Goal: Transaction & Acquisition: Purchase product/service

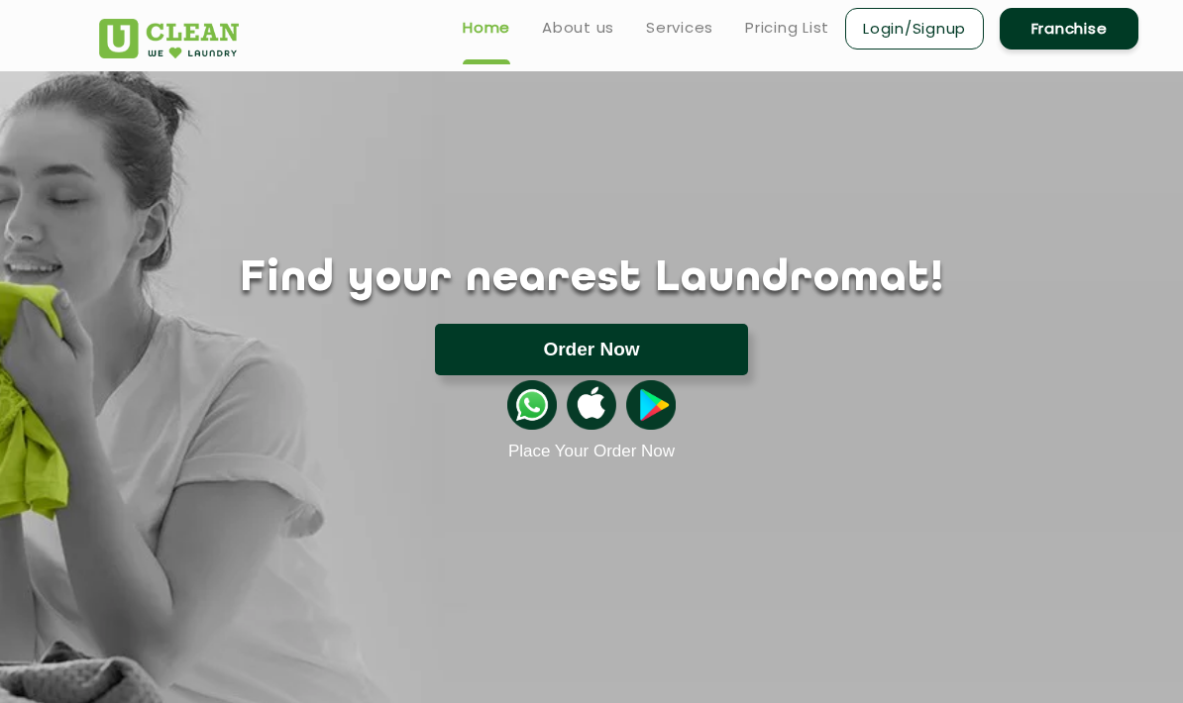
click at [616, 347] on button "Order Now" at bounding box center [591, 350] width 313 height 52
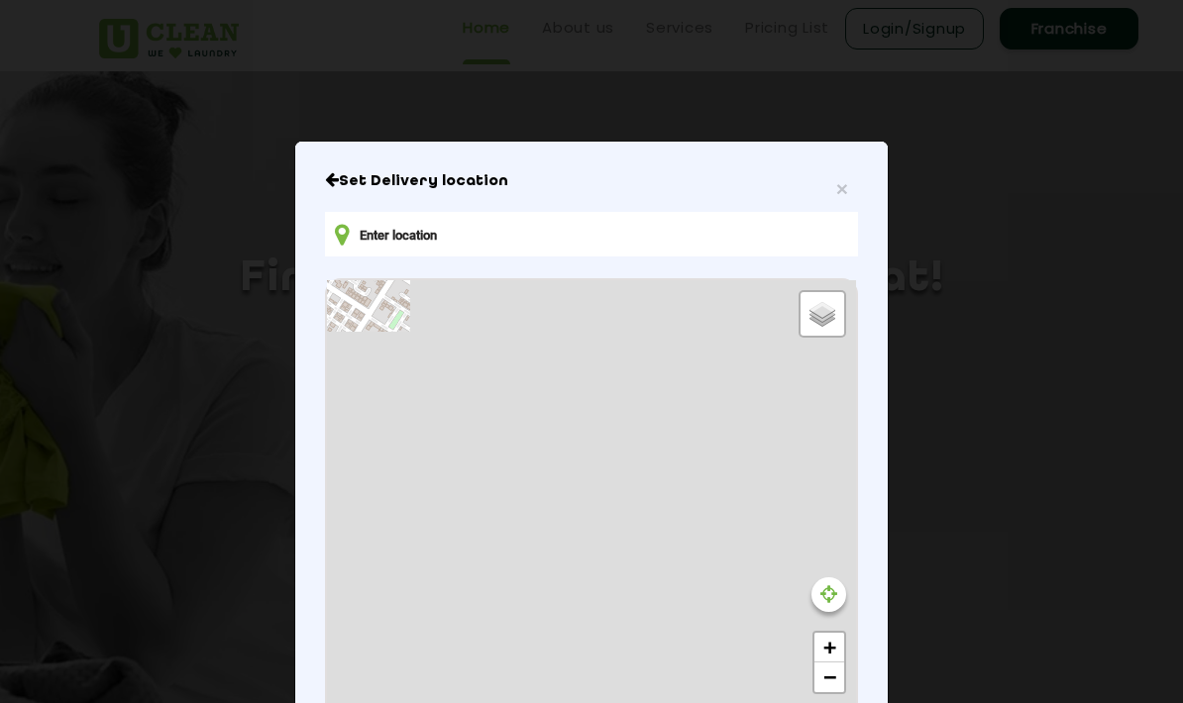
type input "[STREET_ADDRESS]"
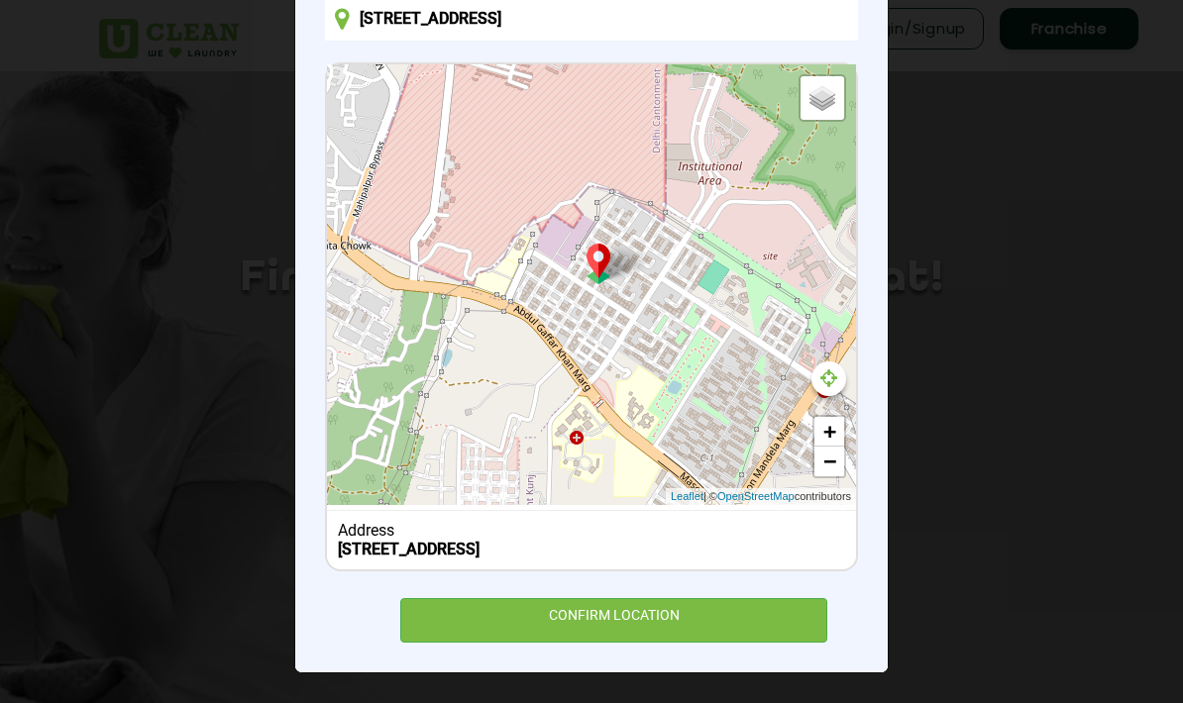
scroll to position [184, 0]
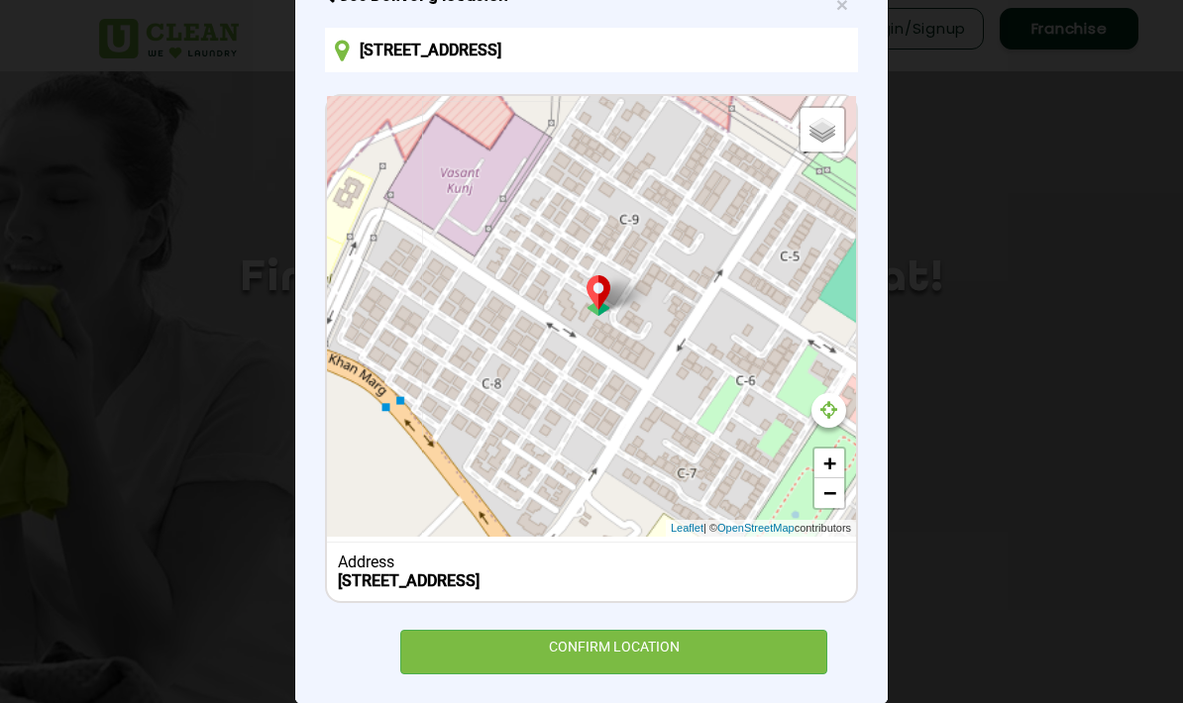
click at [647, 341] on div "Default Satellite + − Leaflet | © OpenStreetMap contributors" at bounding box center [591, 316] width 529 height 441
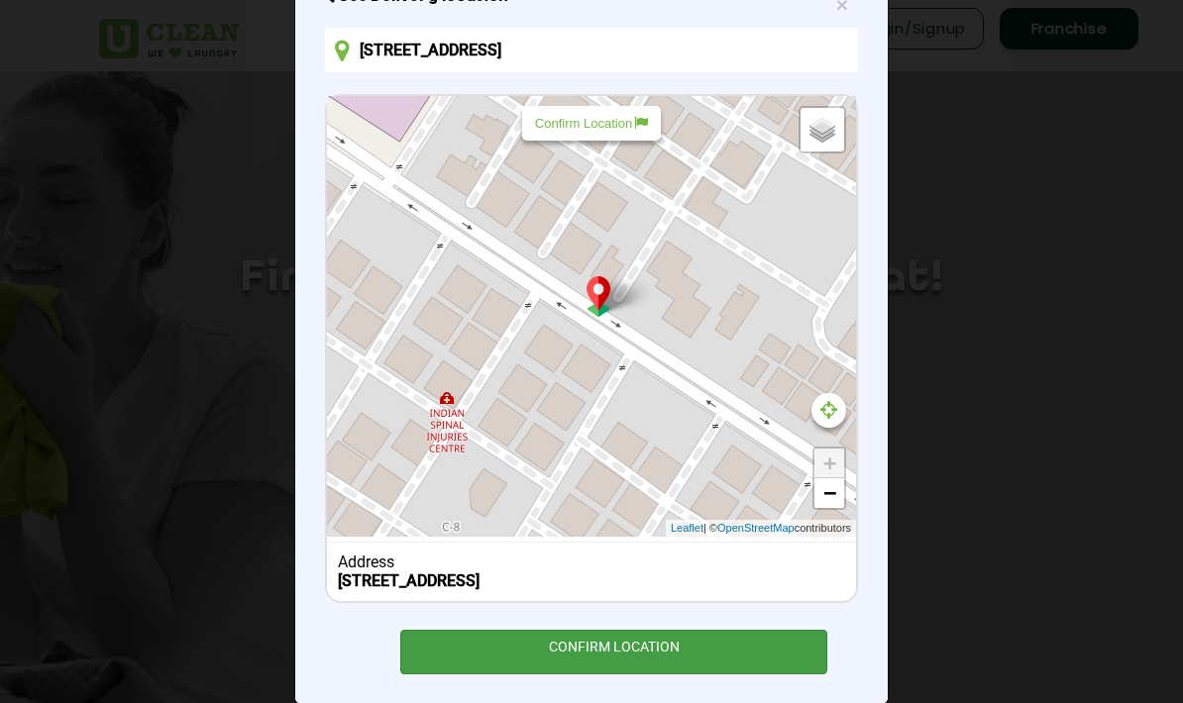
click at [679, 663] on div "CONFIRM LOCATION" at bounding box center [613, 652] width 427 height 45
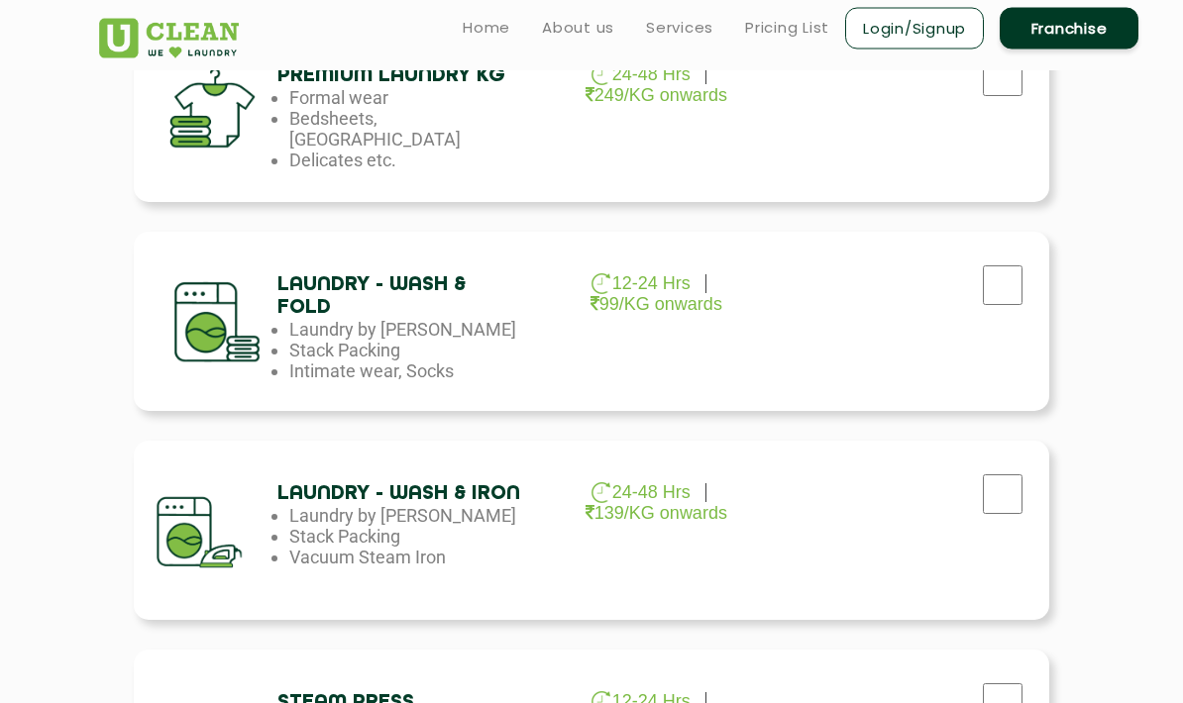
scroll to position [858, 0]
checkbox input "true"
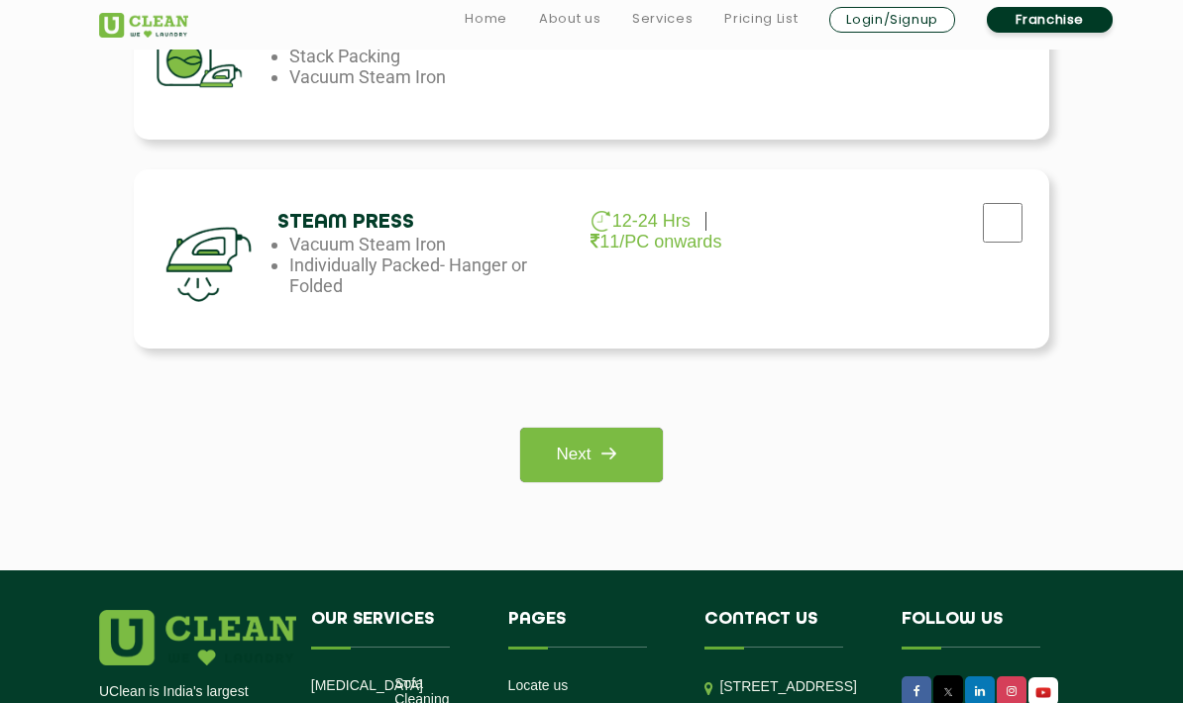
scroll to position [1361, 0]
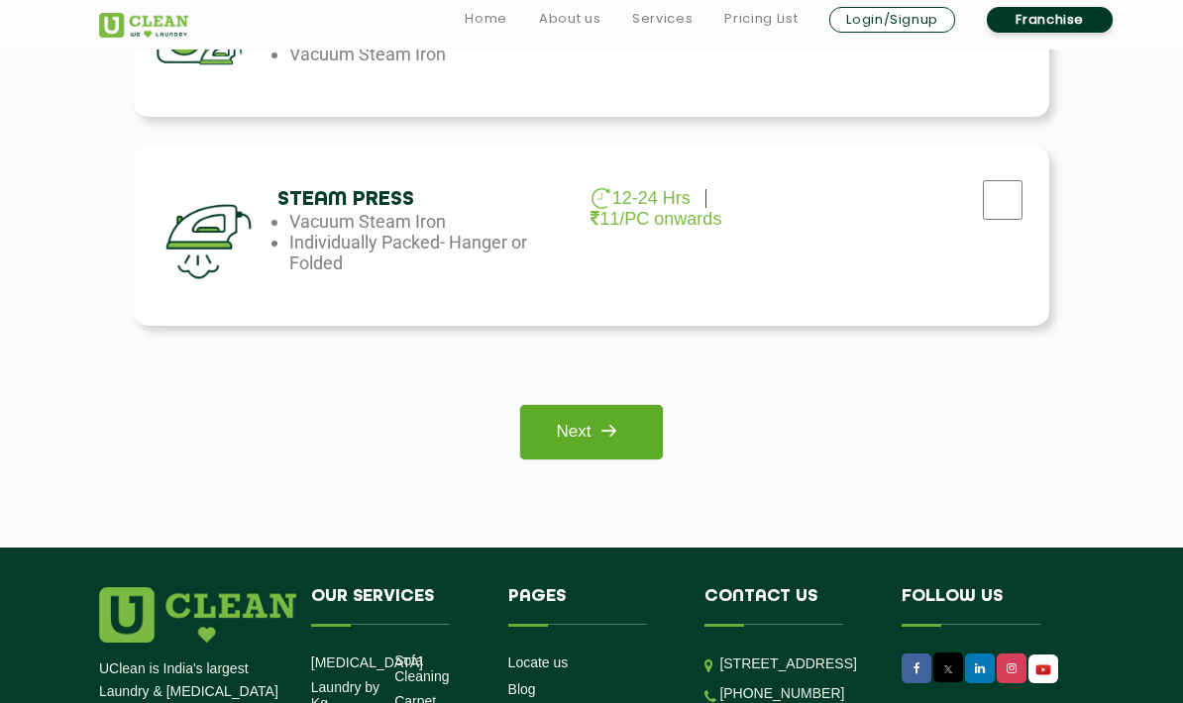
click at [603, 448] on img at bounding box center [608, 431] width 36 height 36
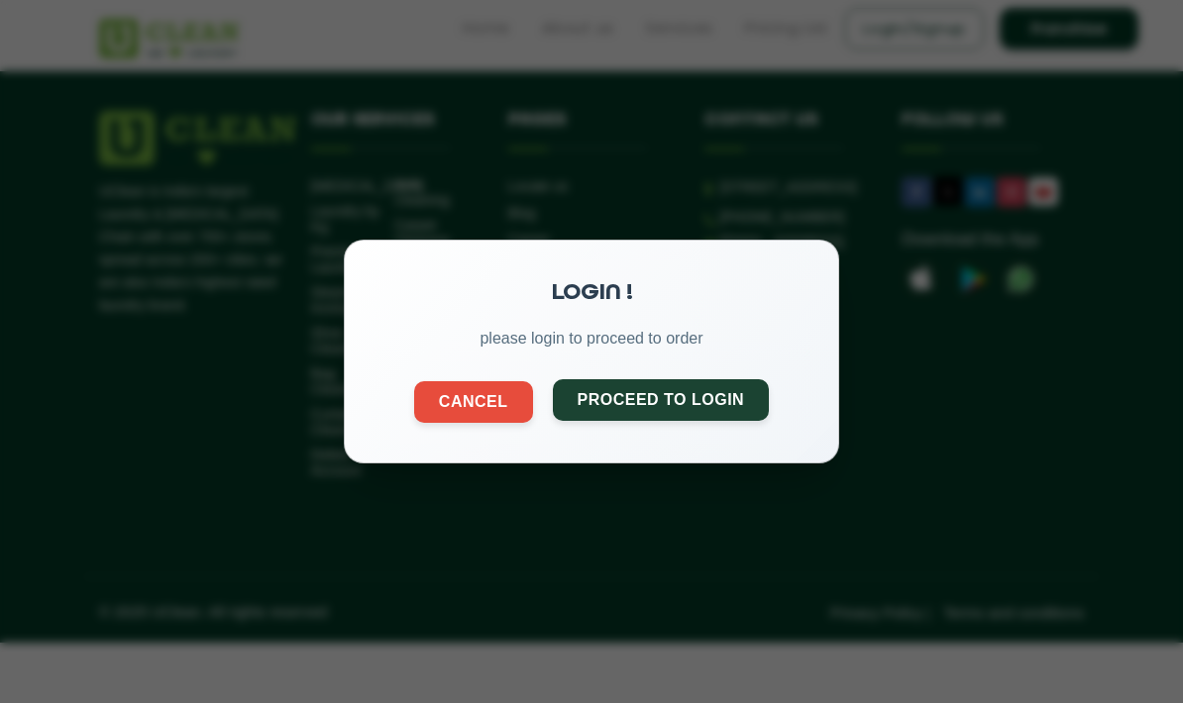
click at [645, 412] on button "Proceed to Login" at bounding box center [661, 400] width 217 height 42
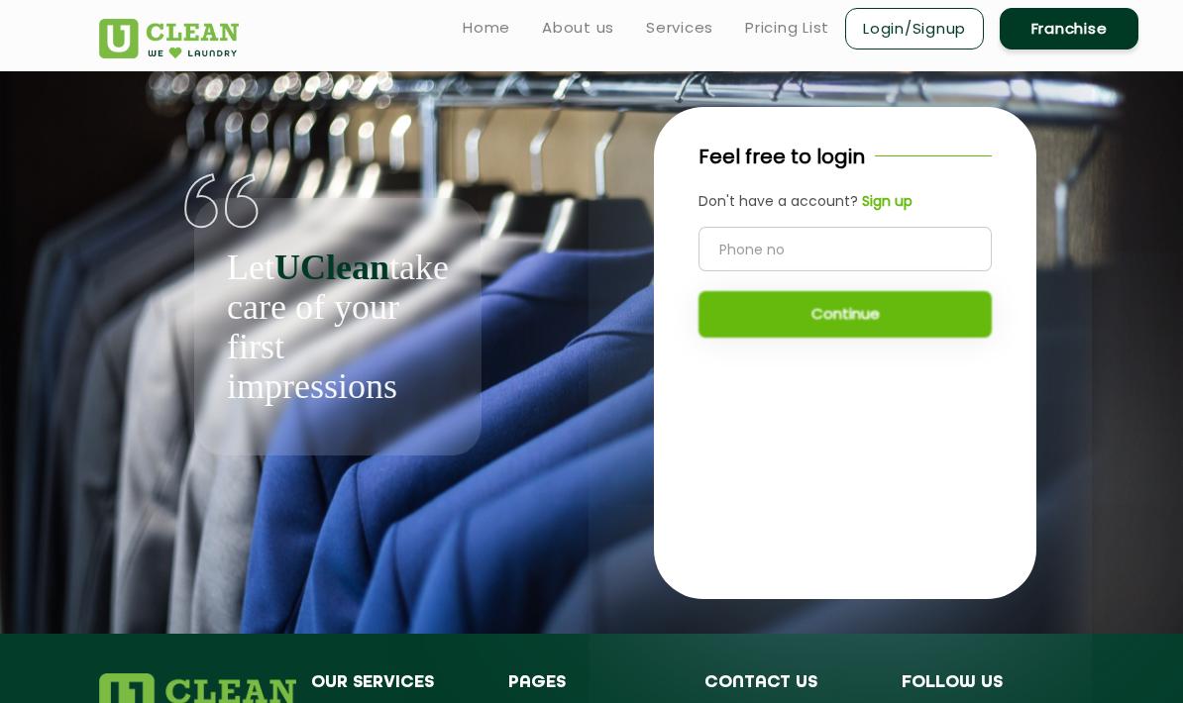
click at [815, 245] on input "tel" at bounding box center [844, 249] width 293 height 45
type input "7571957800"
click at [886, 329] on button "Continue" at bounding box center [844, 314] width 293 height 47
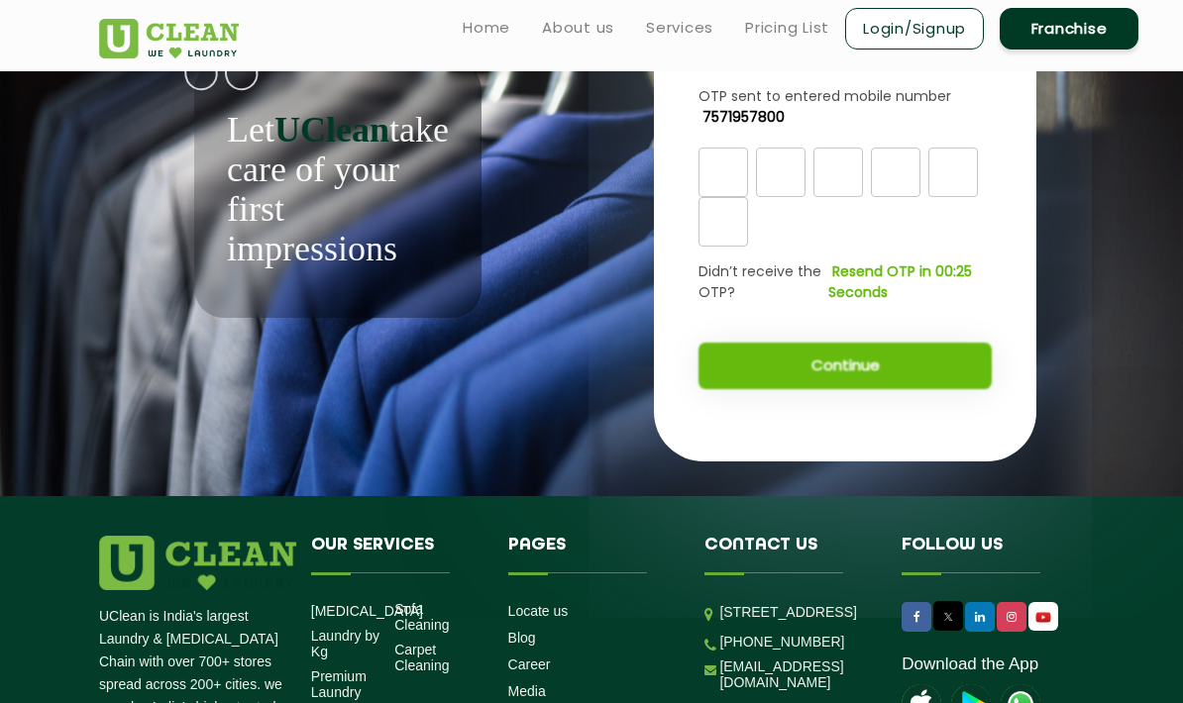
scroll to position [129, 0]
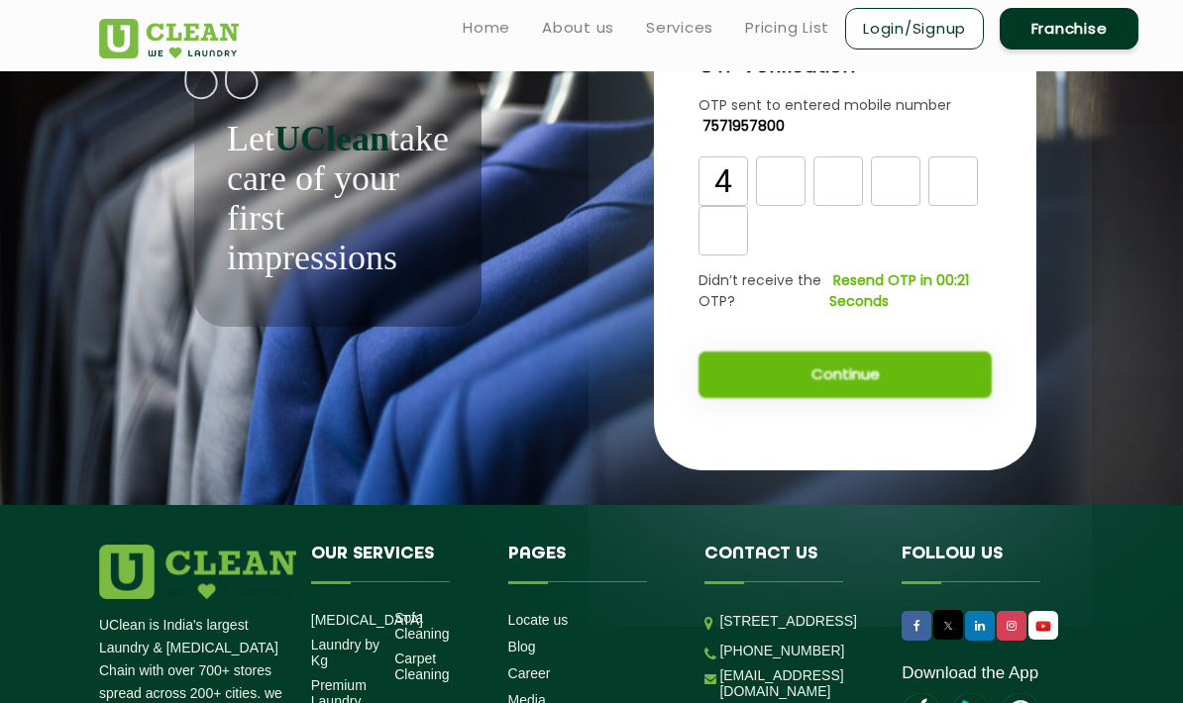
type input "4"
type input "2"
type input "4"
type input "6"
type input "2"
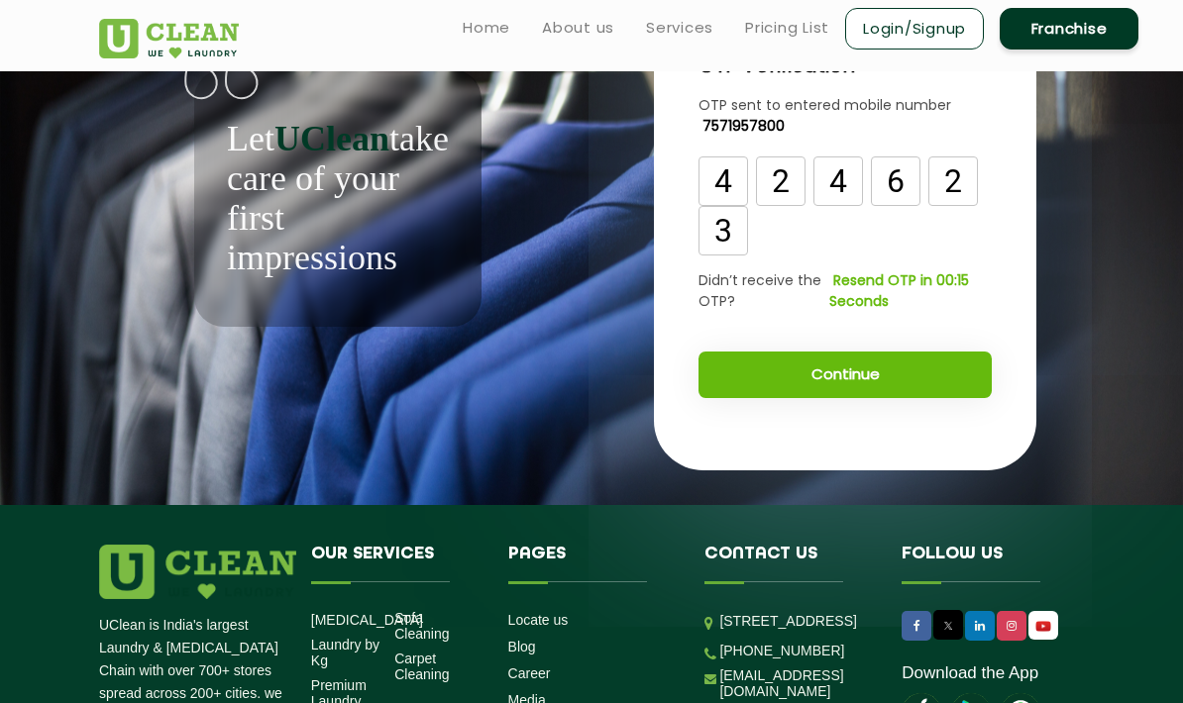
type input "3"
click at [863, 390] on button "Continue" at bounding box center [844, 375] width 293 height 47
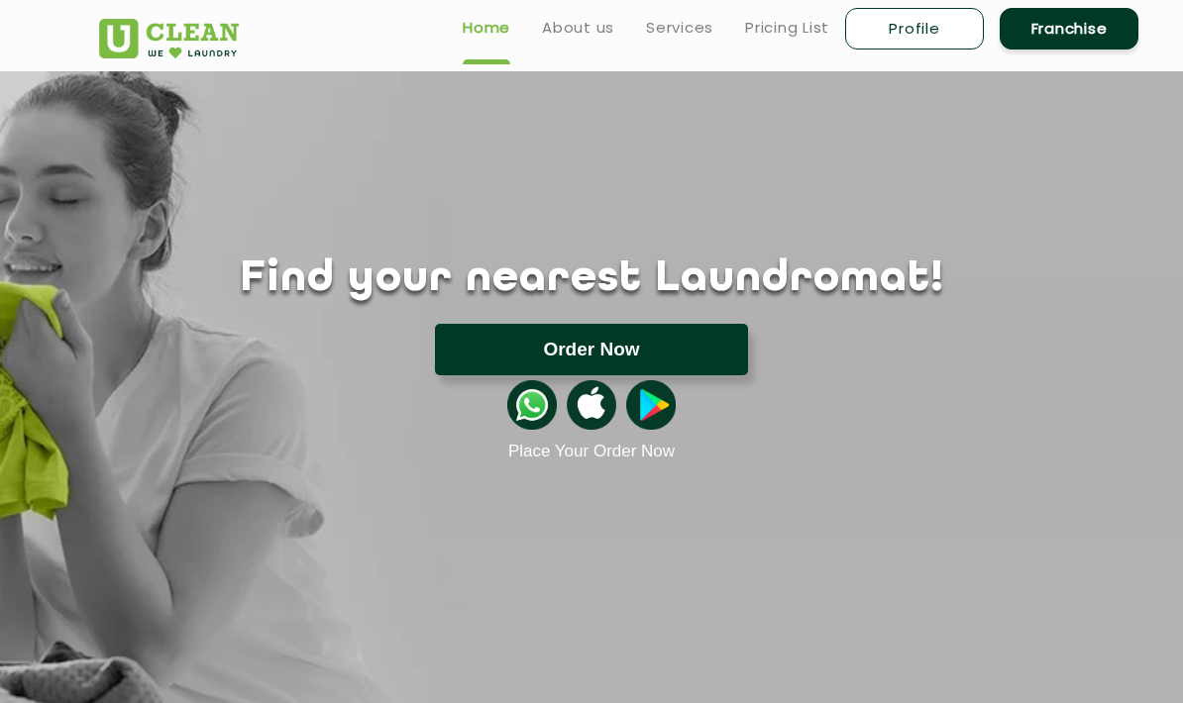
click at [694, 361] on button "Order Now" at bounding box center [591, 350] width 313 height 52
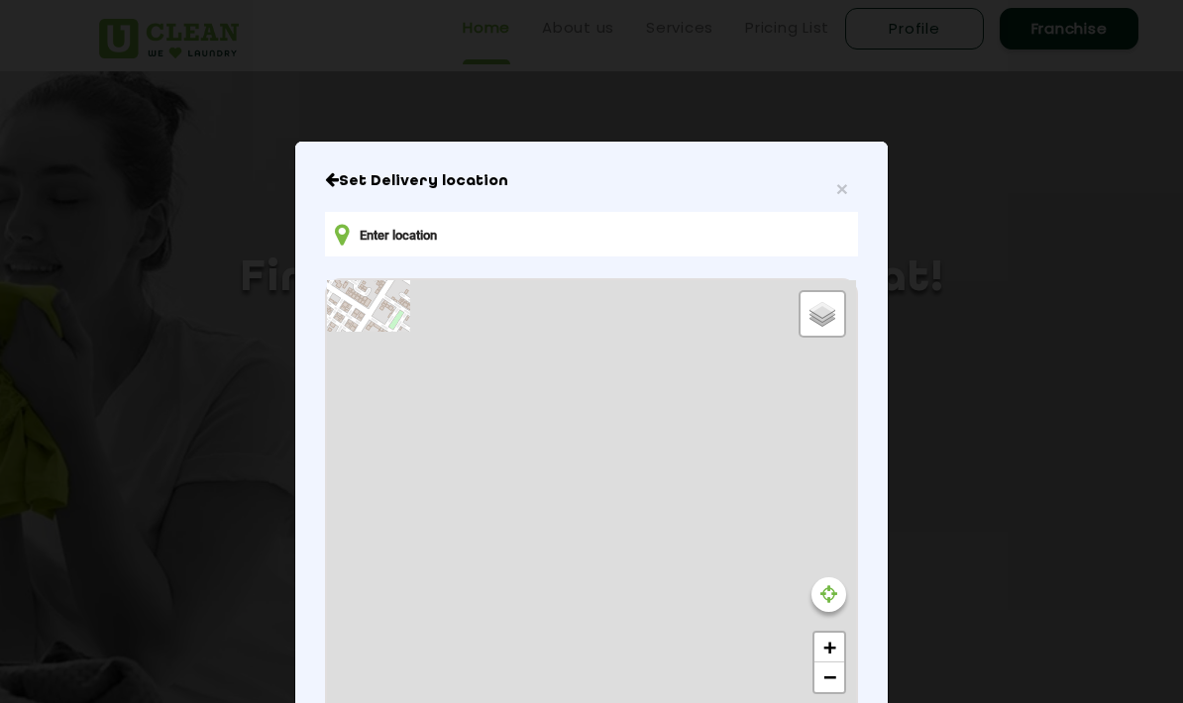
type input "[STREET_ADDRESS]"
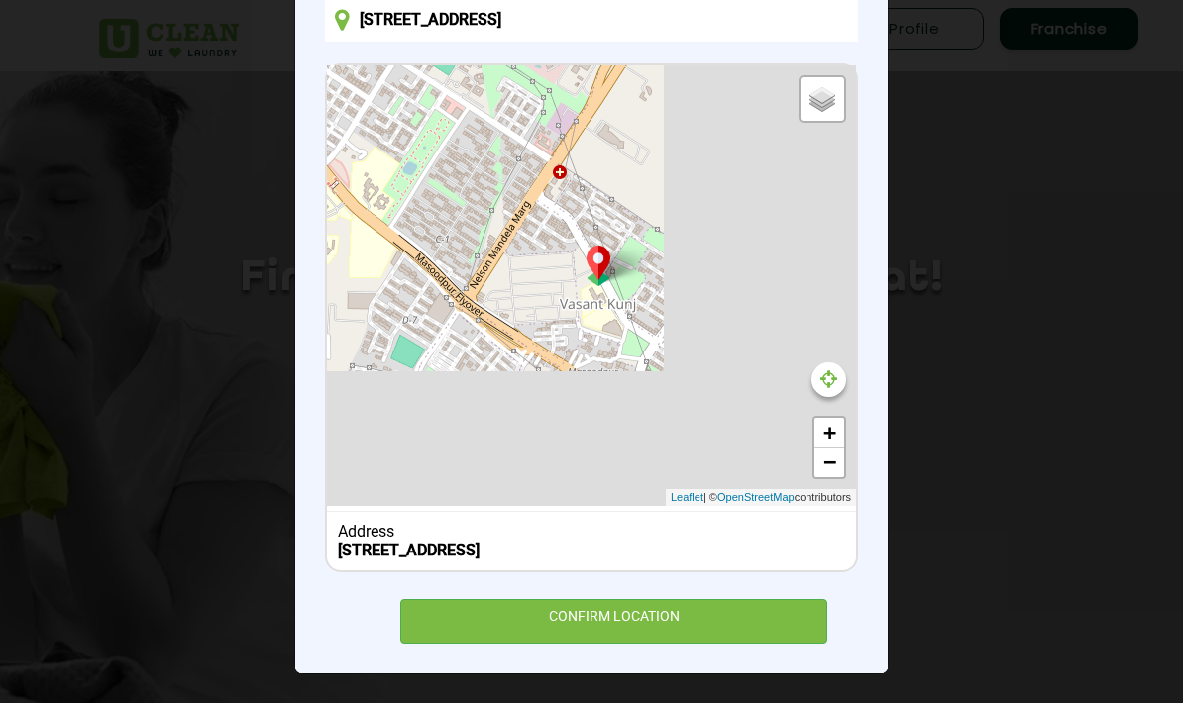
scroll to position [212, 0]
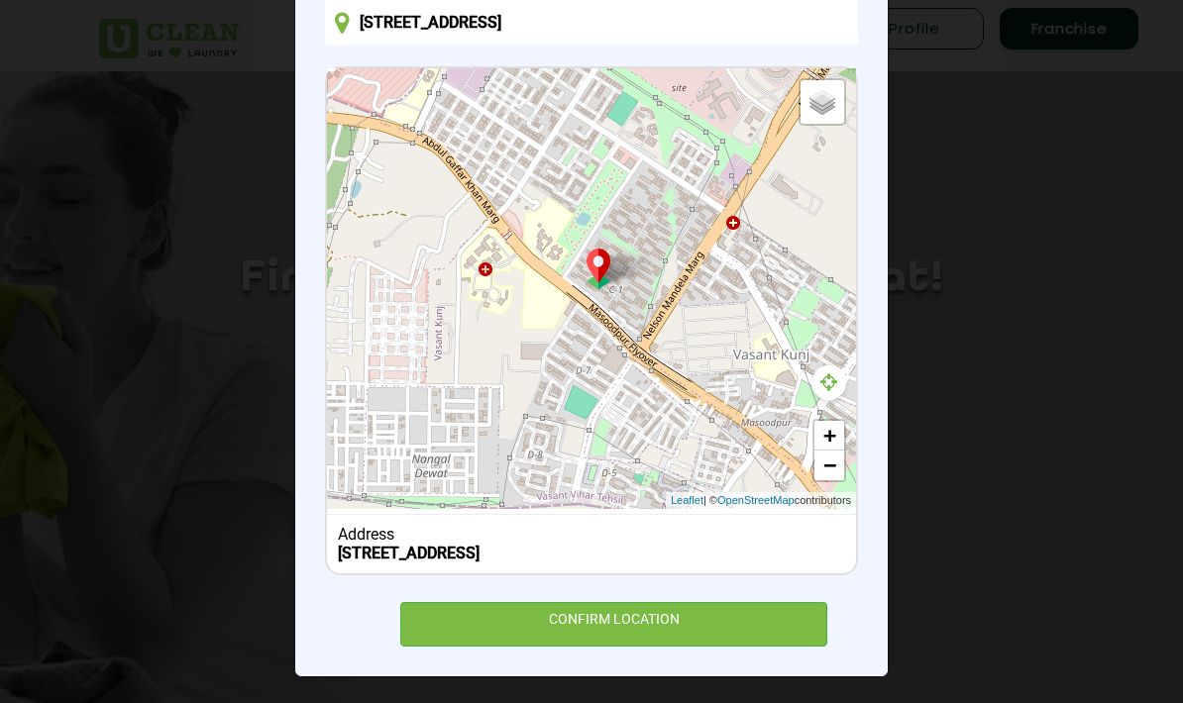
click at [829, 392] on icon at bounding box center [828, 382] width 17 height 20
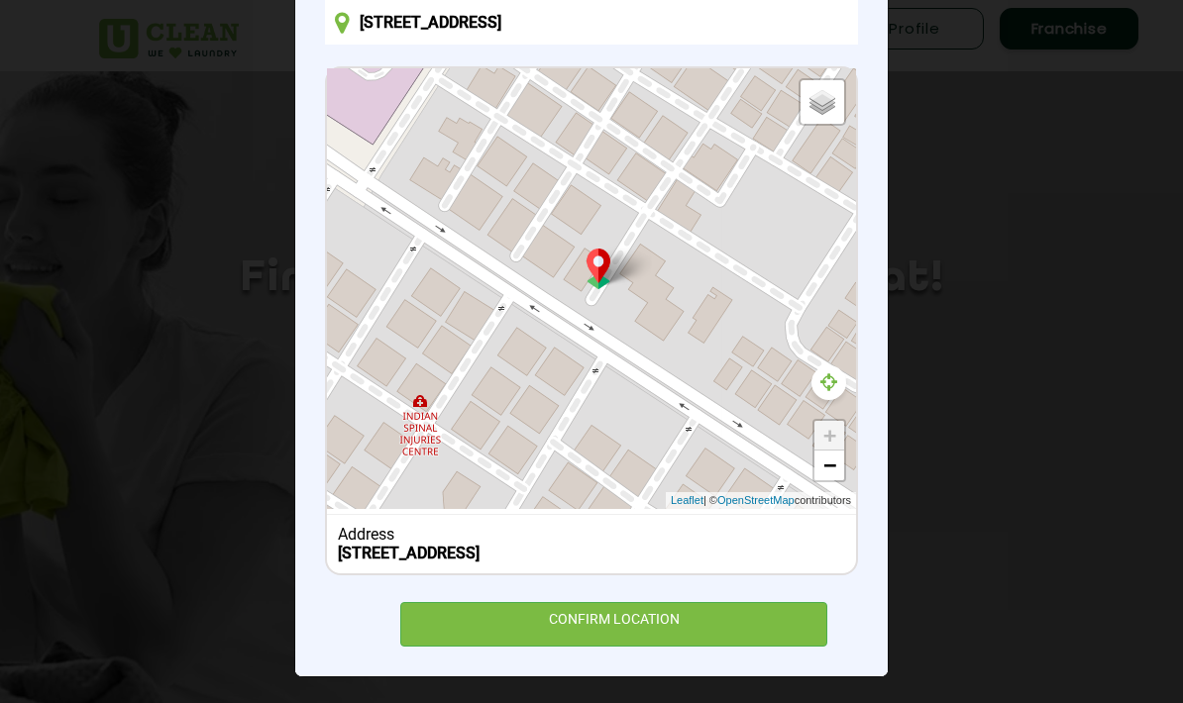
click at [612, 380] on div "Default Satellite + − Leaflet | © OpenStreetMap contributors" at bounding box center [591, 288] width 529 height 441
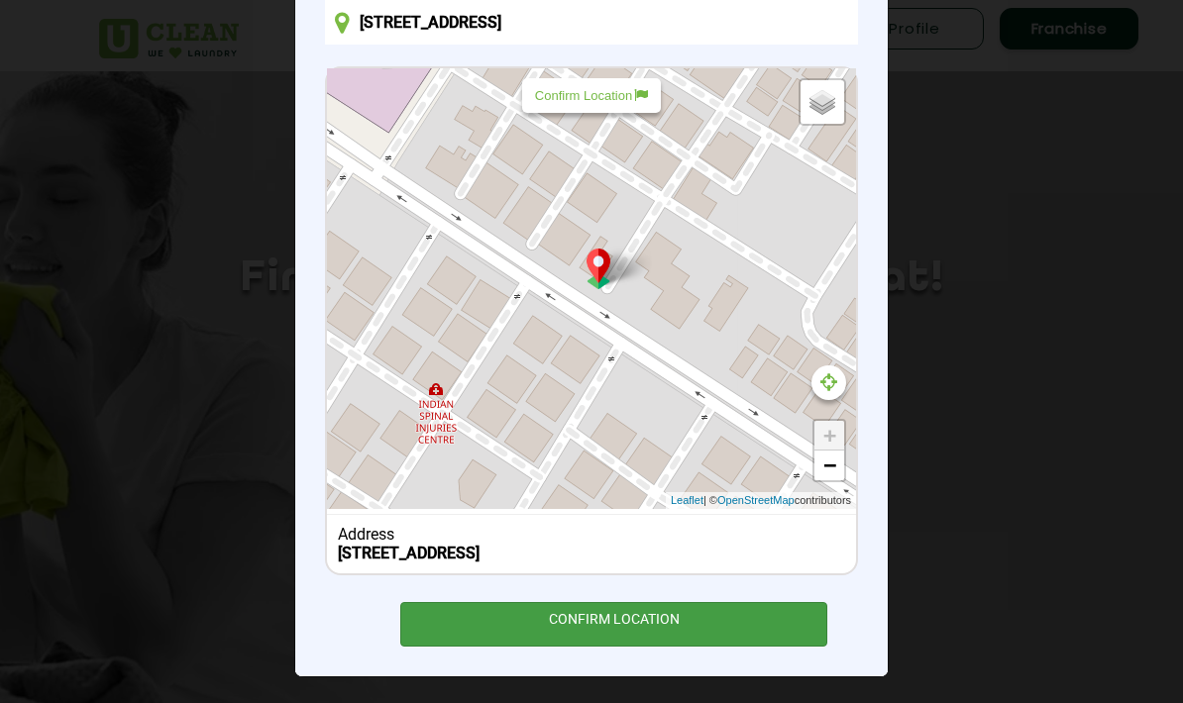
click at [628, 627] on div "CONFIRM LOCATION" at bounding box center [613, 624] width 427 height 45
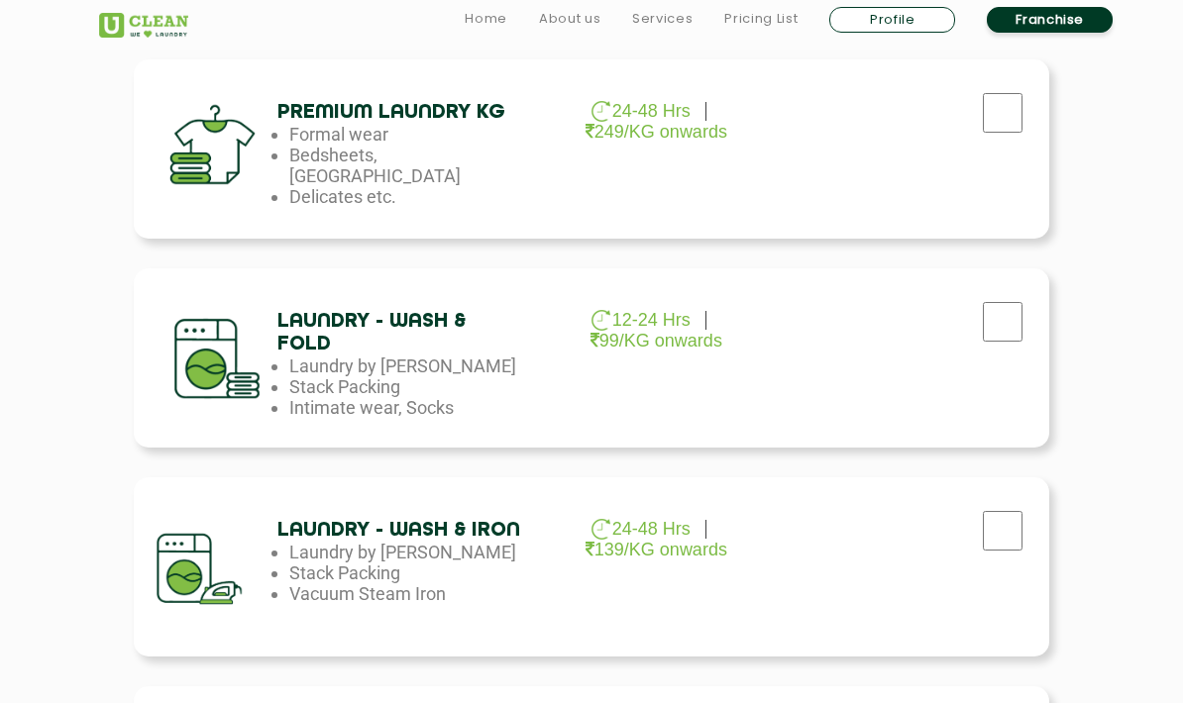
scroll to position [839, 0]
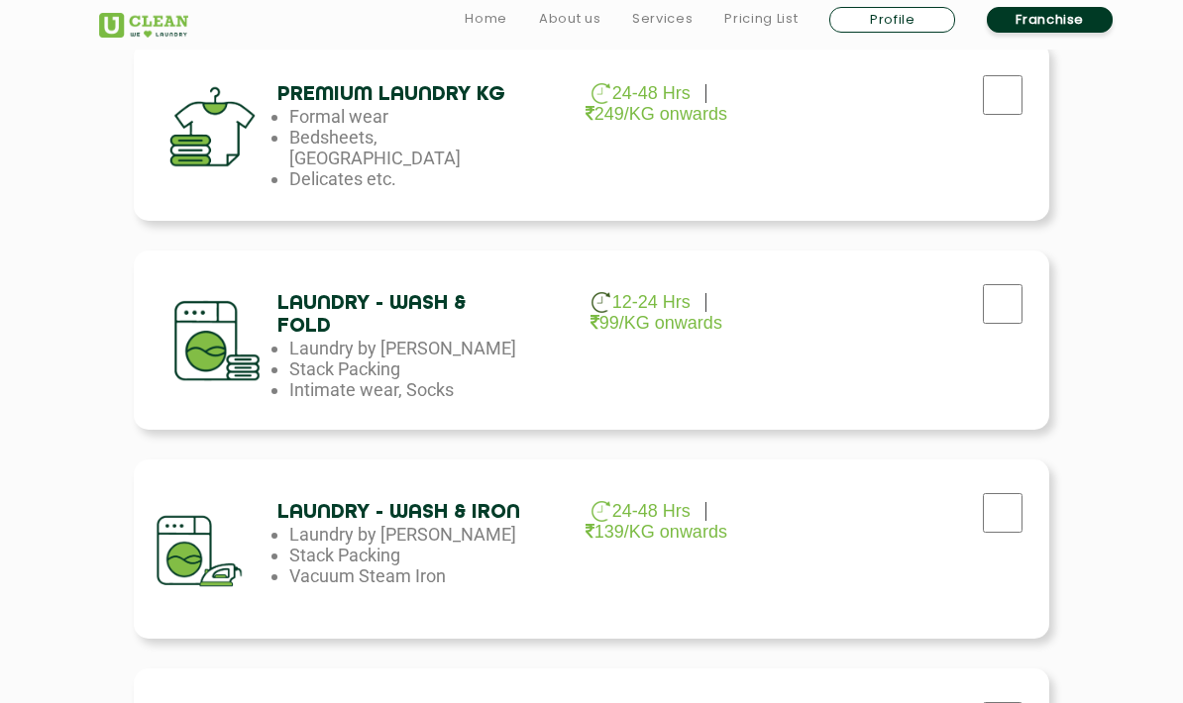
checkbox input "true"
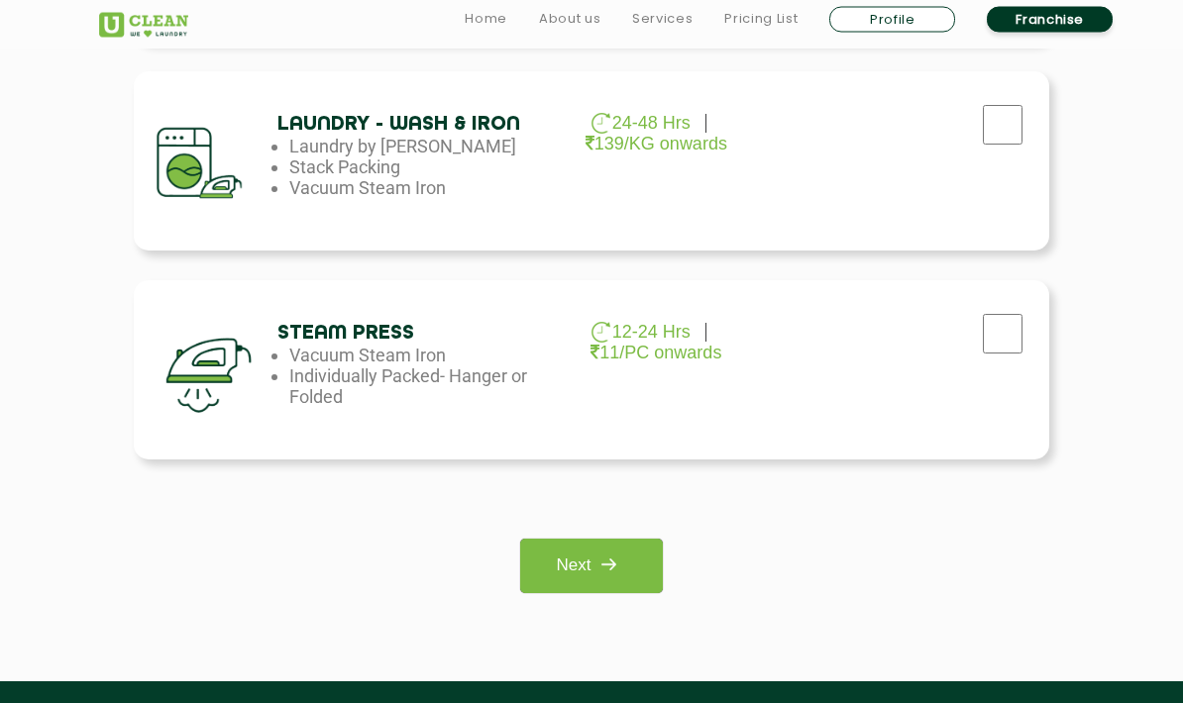
scroll to position [1227, 0]
click at [622, 562] on img at bounding box center [608, 565] width 36 height 36
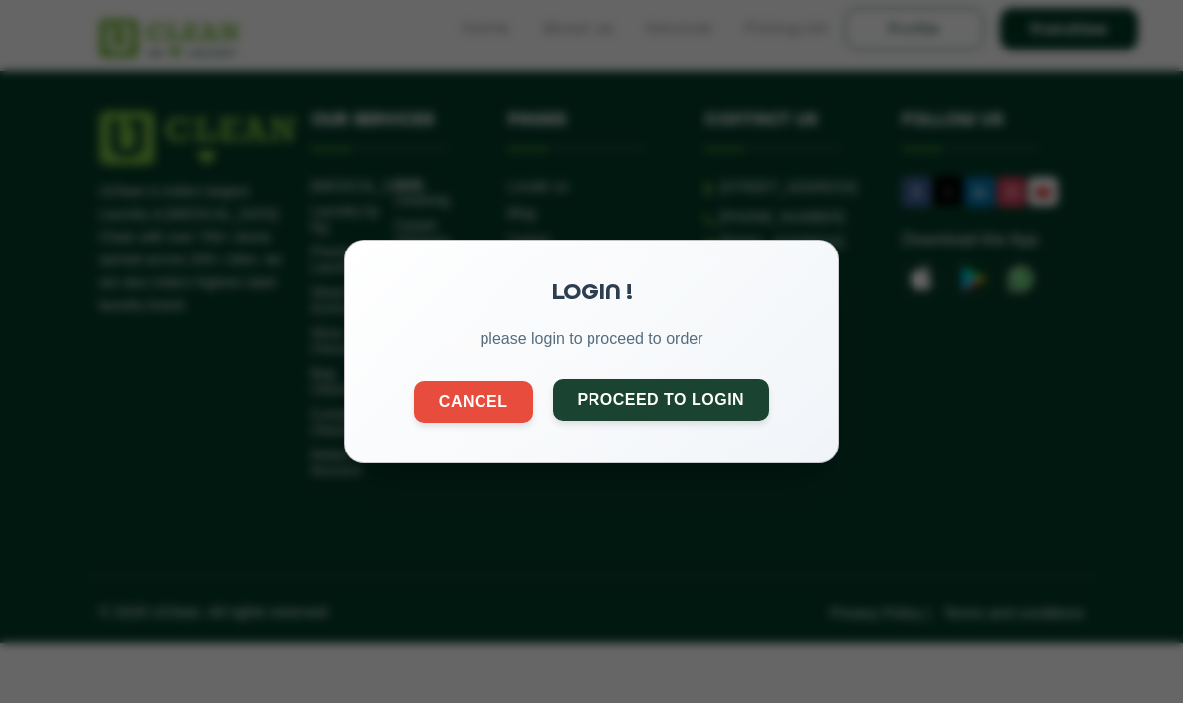
click at [711, 393] on button "Proceed to Login" at bounding box center [661, 400] width 217 height 42
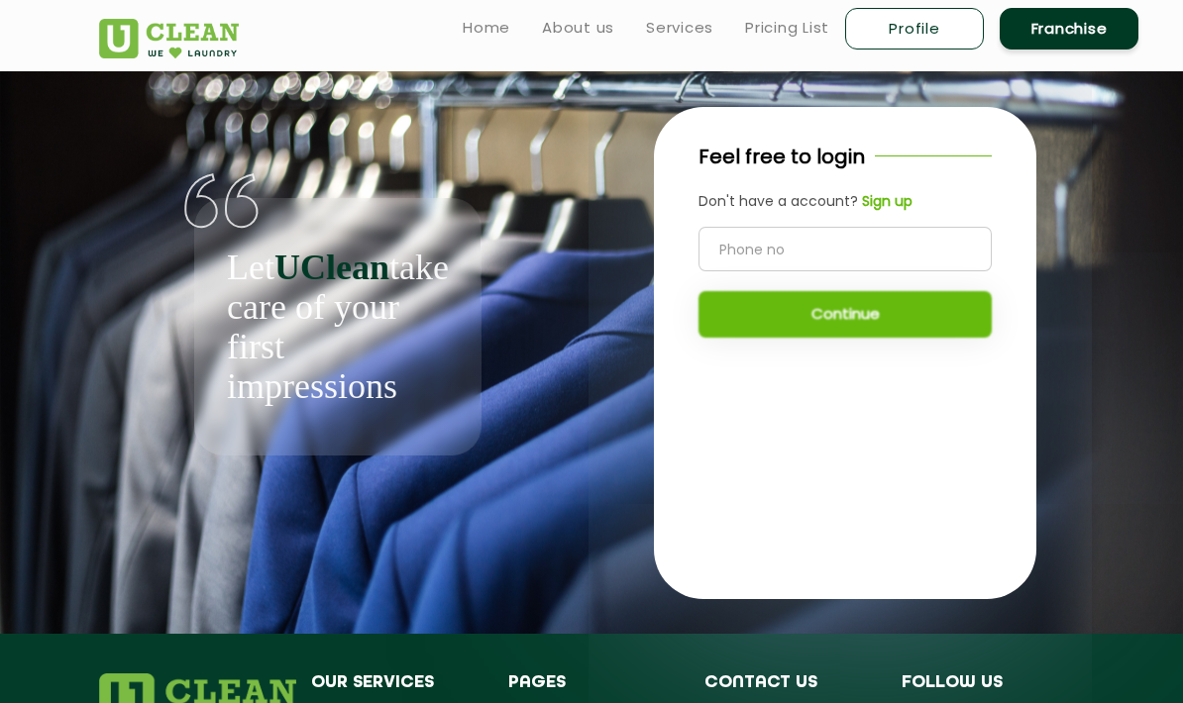
click at [894, 248] on input "tel" at bounding box center [844, 249] width 293 height 45
type input "7571957800"
click at [894, 311] on button "Continue" at bounding box center [844, 314] width 293 height 47
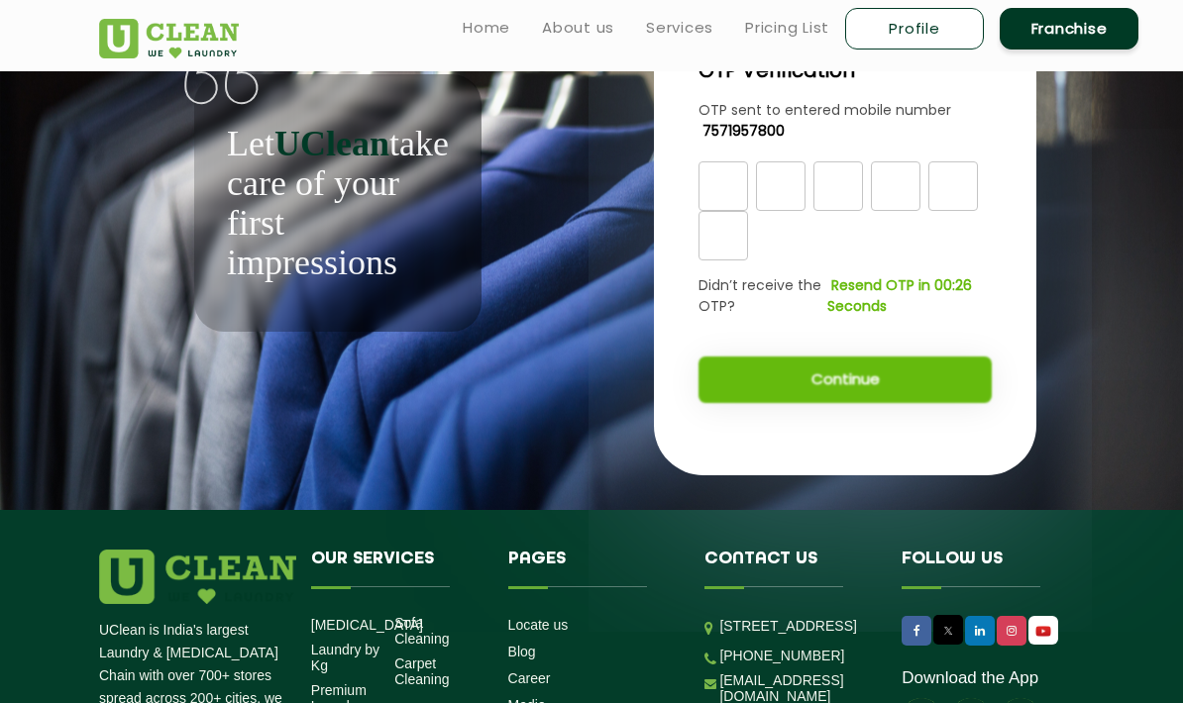
scroll to position [123, 0]
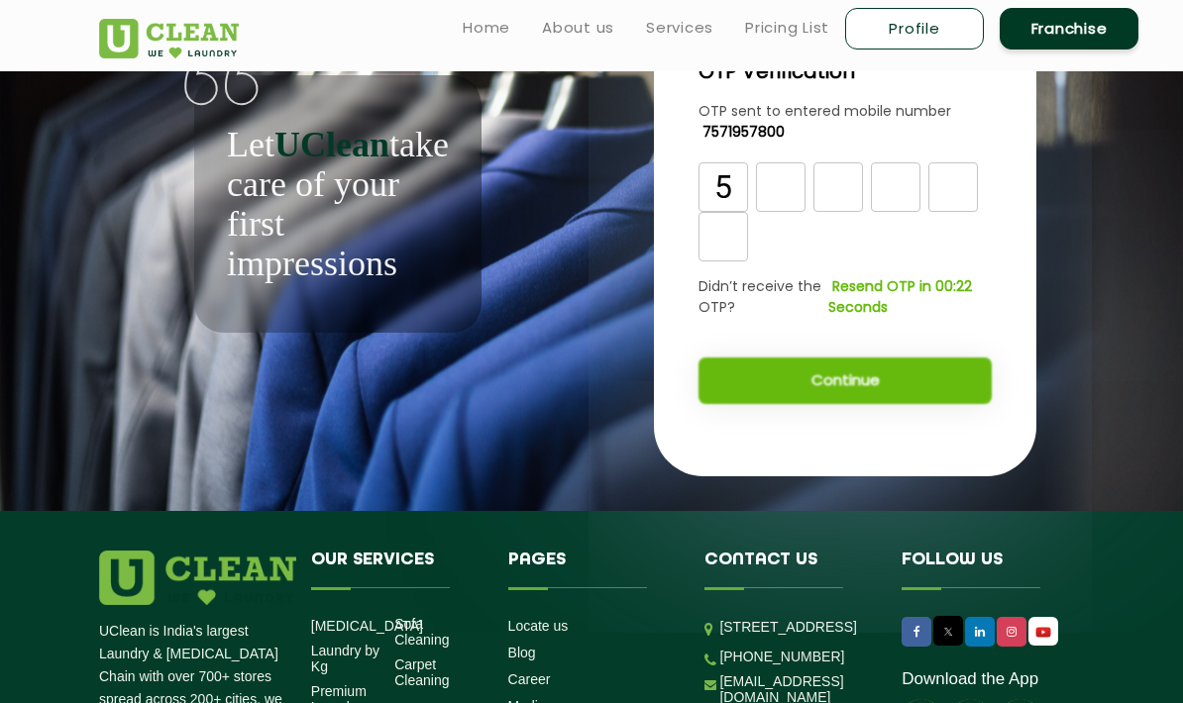
type input "5"
type input "7"
type input "0"
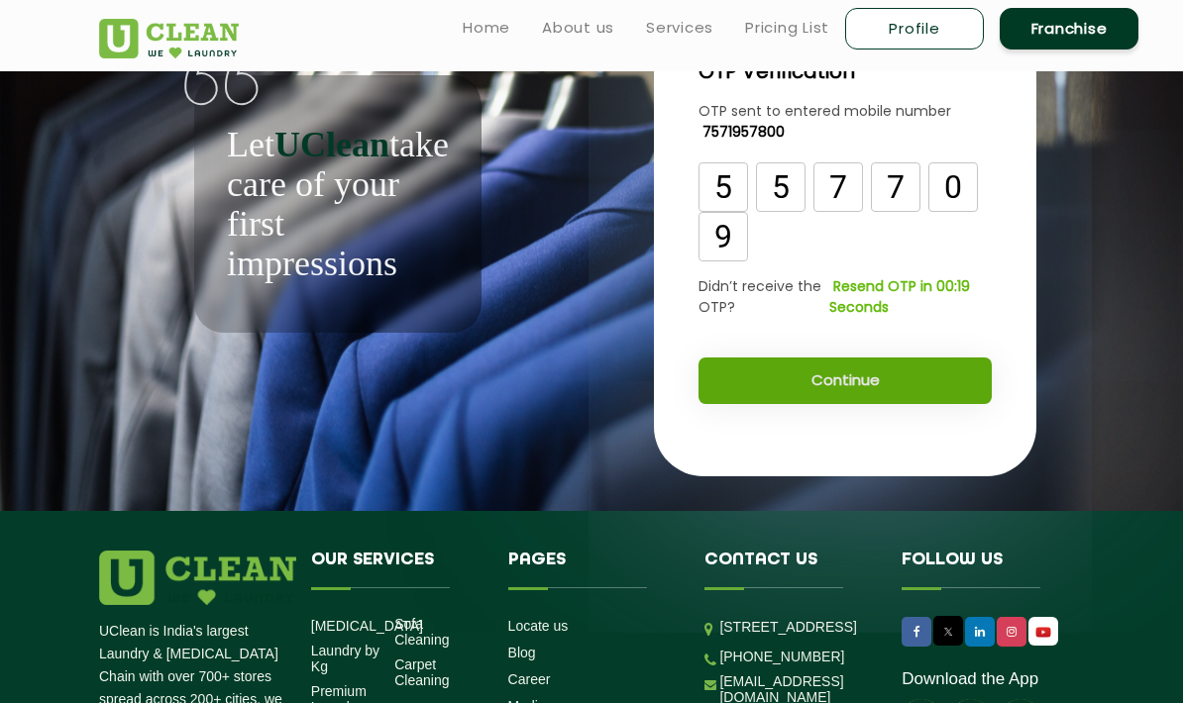
type input "9"
click at [903, 376] on button "Continue" at bounding box center [844, 381] width 293 height 47
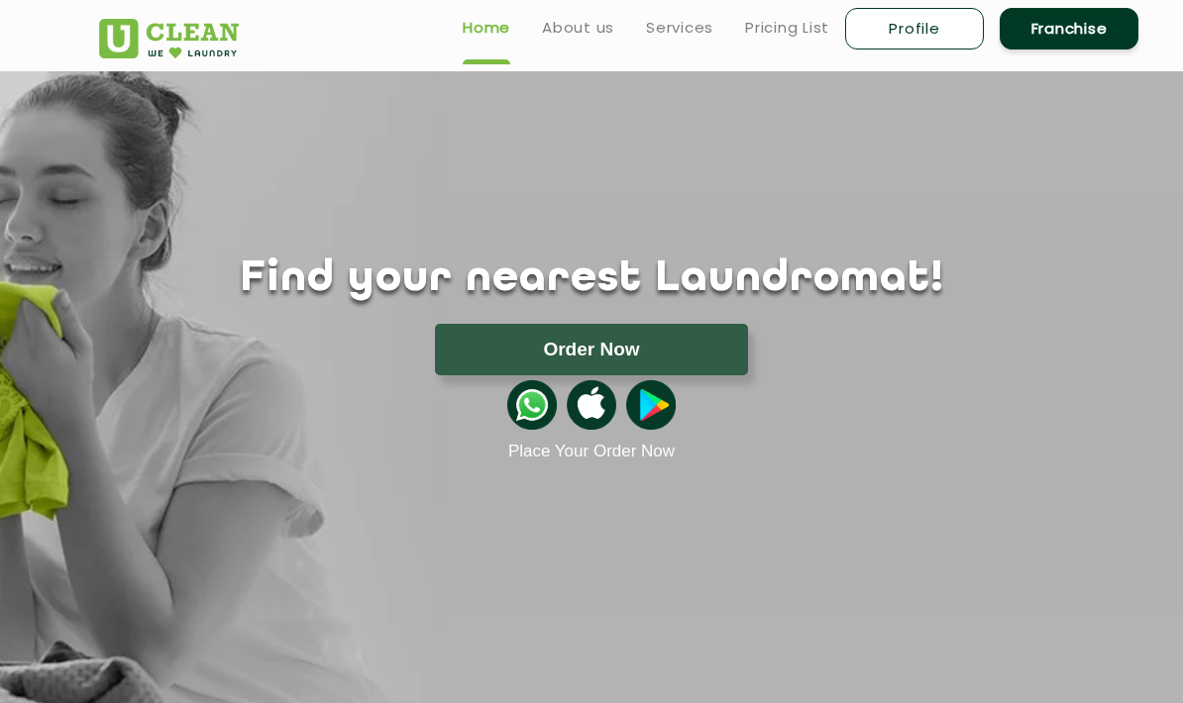
scroll to position [2, 0]
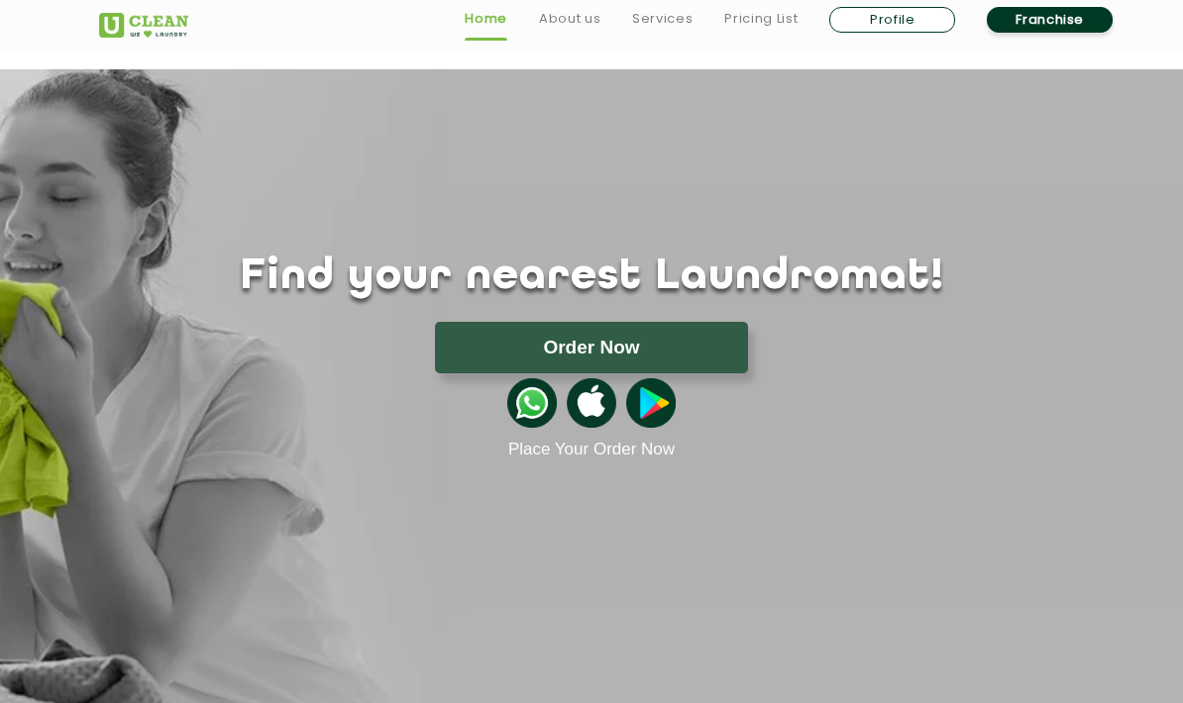
click at [890, 19] on link "Profile" at bounding box center [892, 20] width 126 height 26
select select
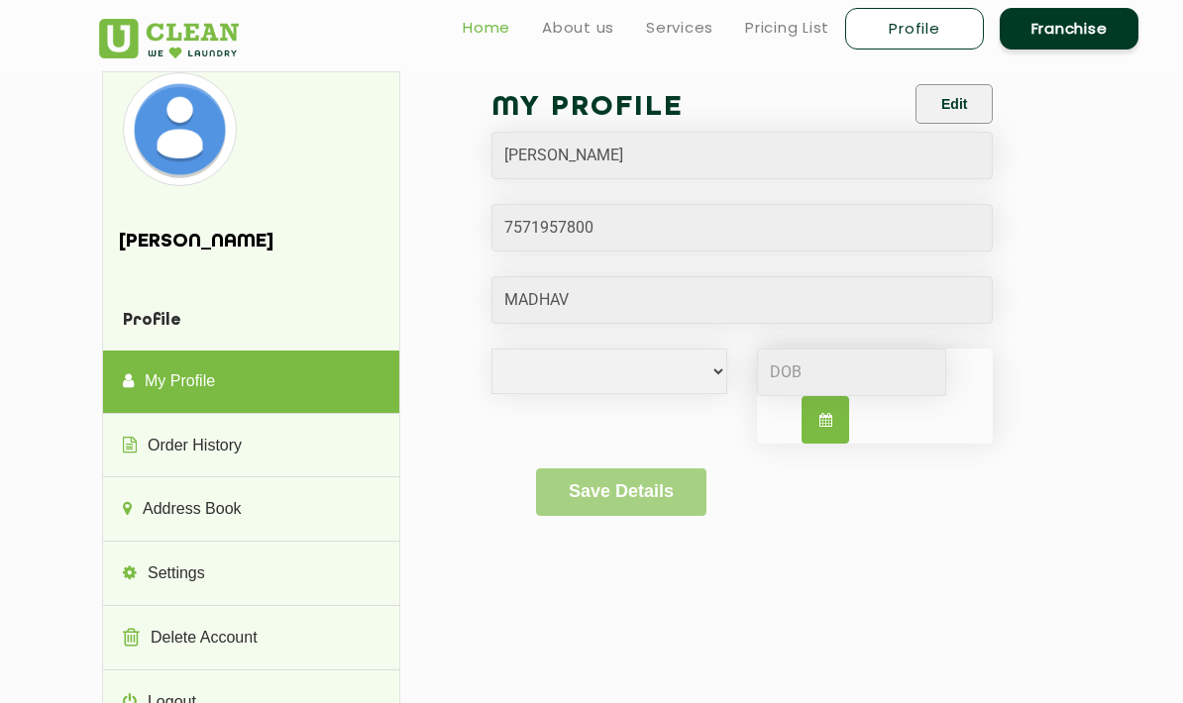
click at [496, 37] on link "Home" at bounding box center [487, 28] width 48 height 24
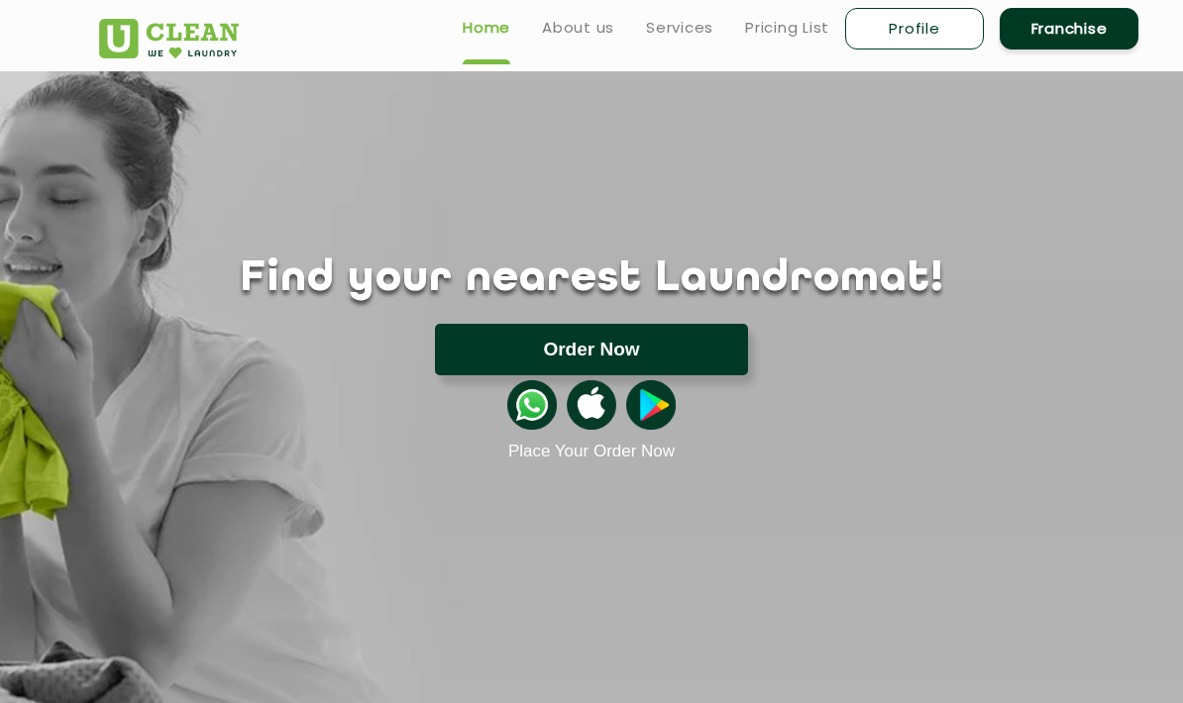
click at [676, 345] on button "Order Now" at bounding box center [591, 350] width 313 height 52
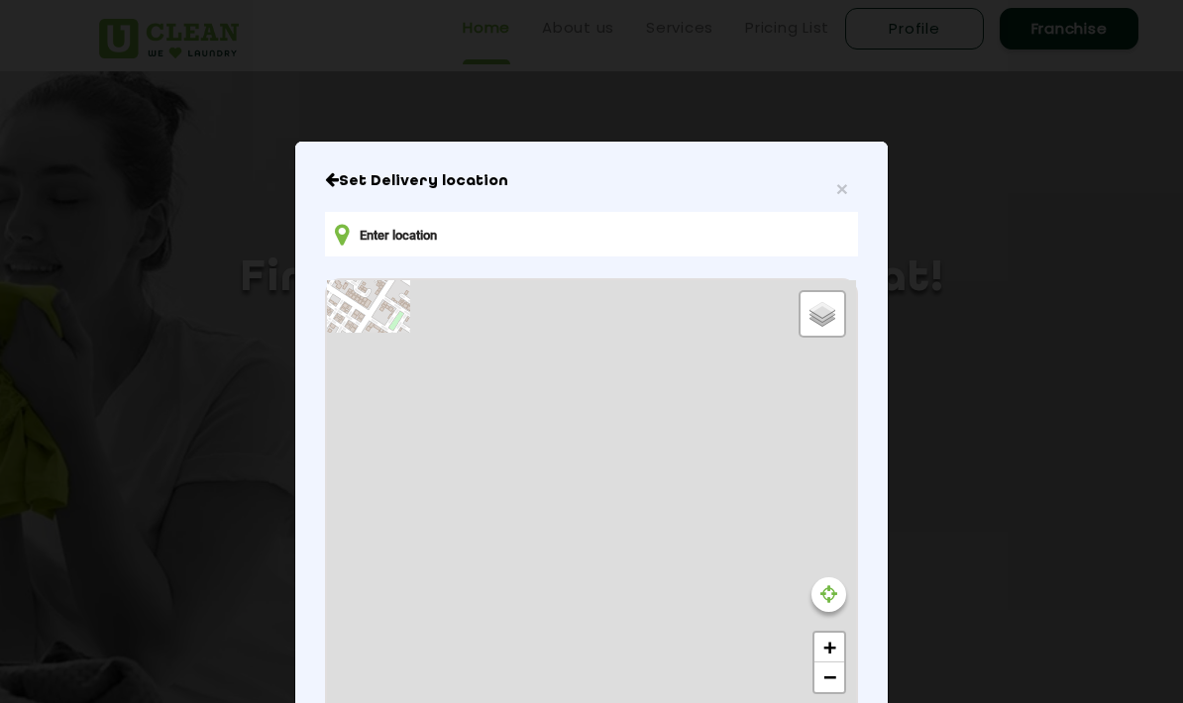
type input "[STREET_ADDRESS]"
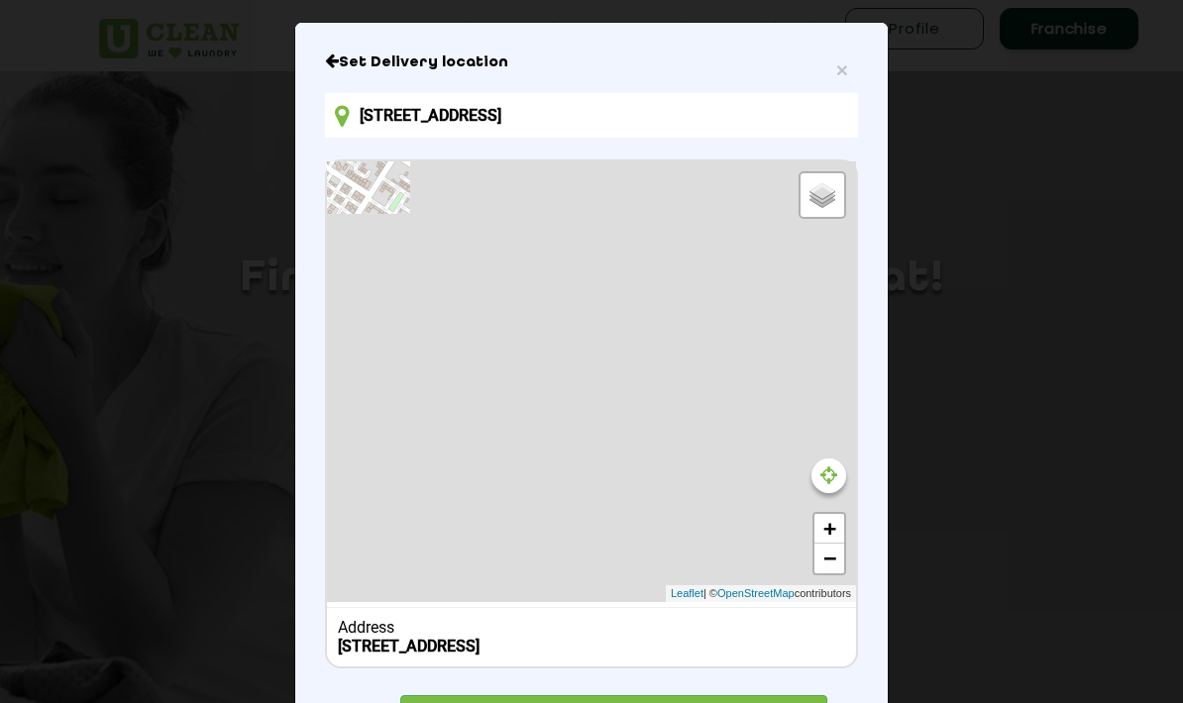
scroll to position [133, 0]
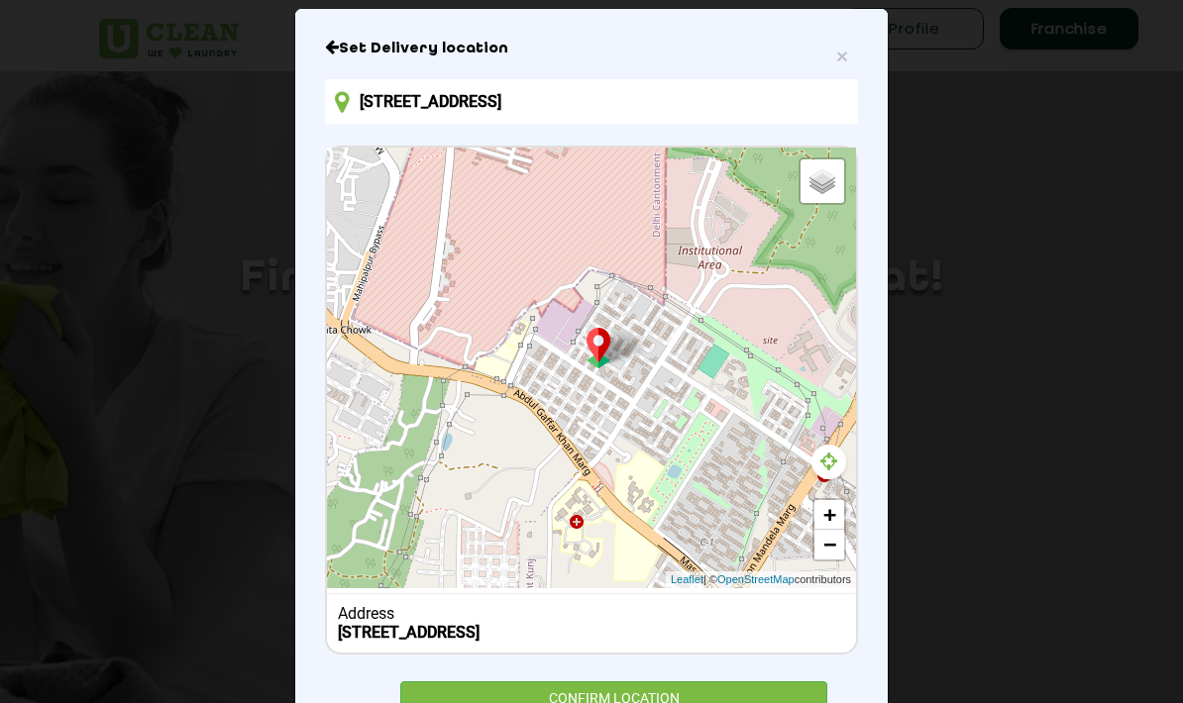
click at [826, 471] on icon at bounding box center [828, 462] width 17 height 20
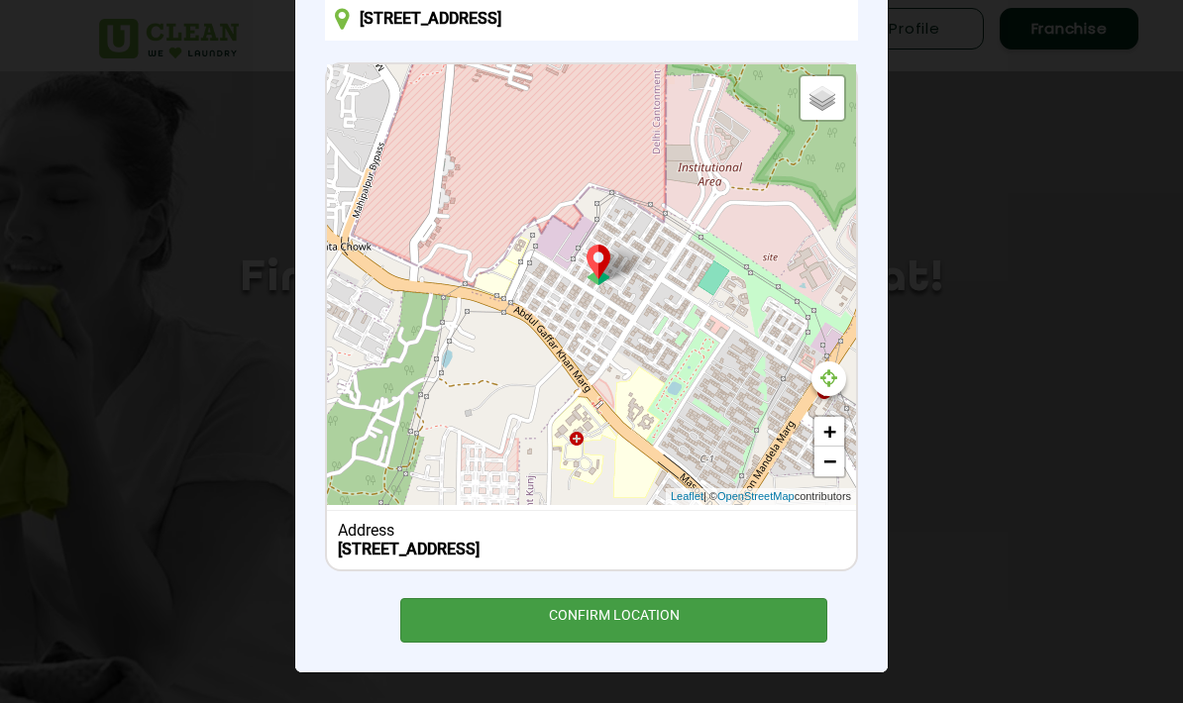
scroll to position [230, 0]
click at [664, 611] on div "CONFIRM LOCATION" at bounding box center [613, 620] width 427 height 45
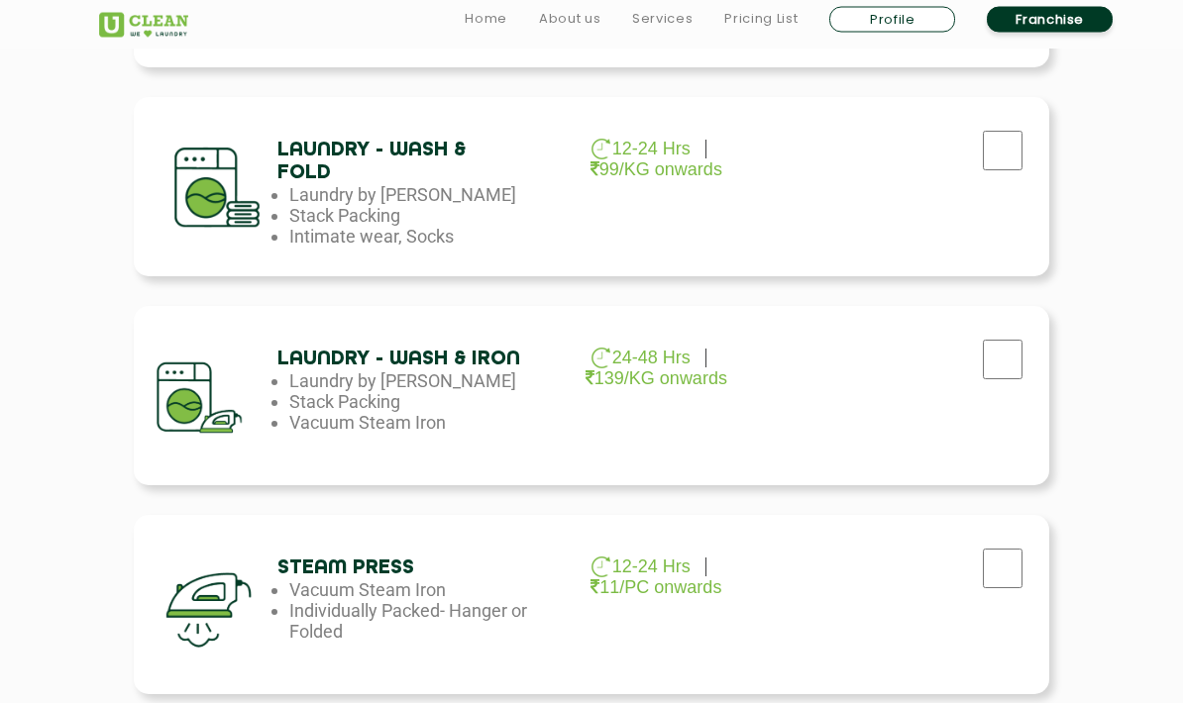
scroll to position [993, 0]
checkbox input "true"
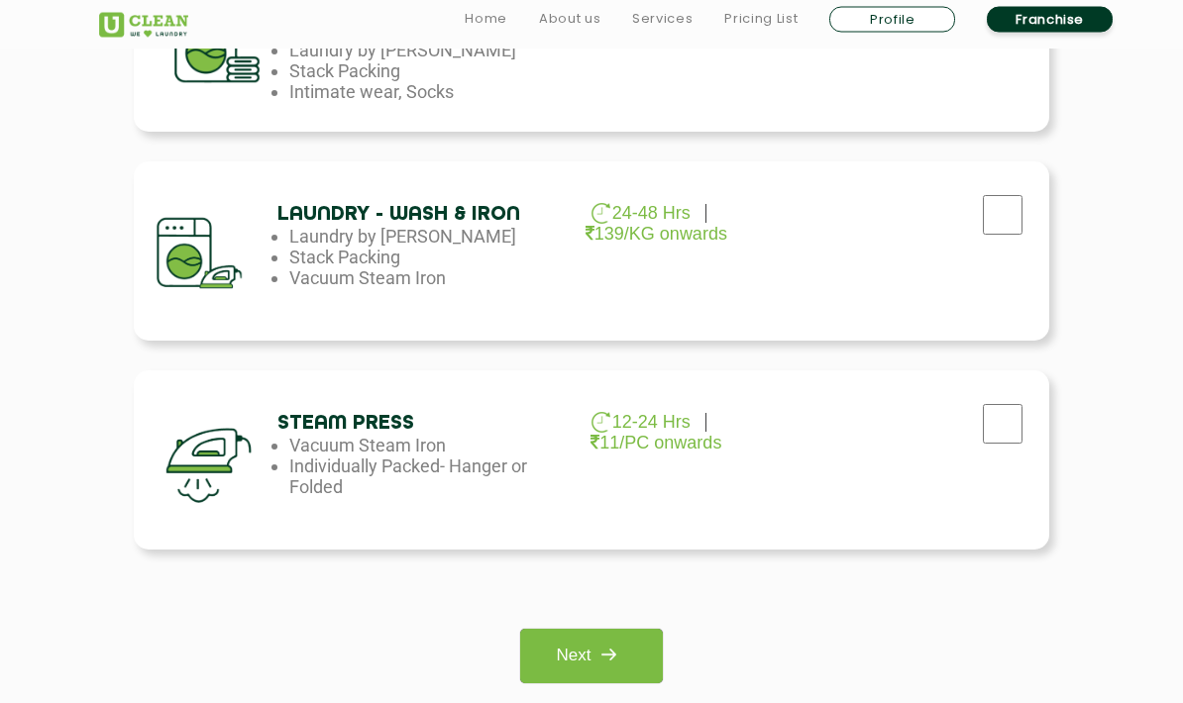
scroll to position [1346, 0]
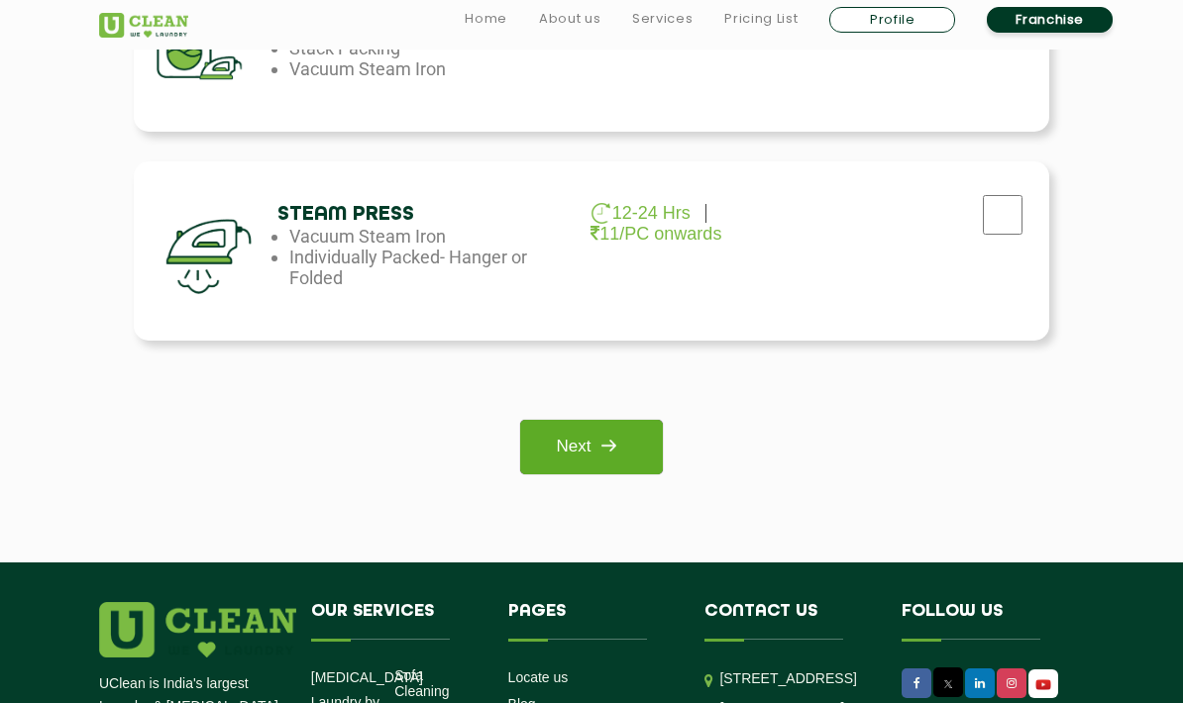
click at [591, 450] on link "Next" at bounding box center [591, 447] width 142 height 54
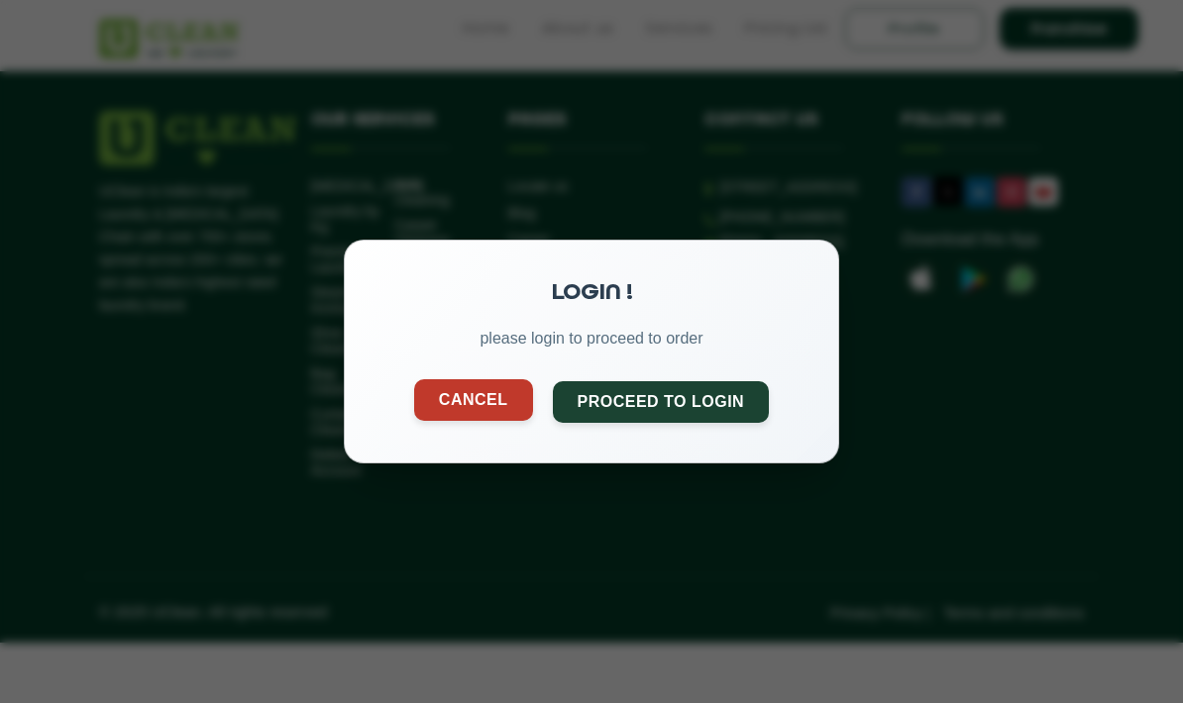
click at [517, 400] on button "Cancel" at bounding box center [473, 400] width 119 height 42
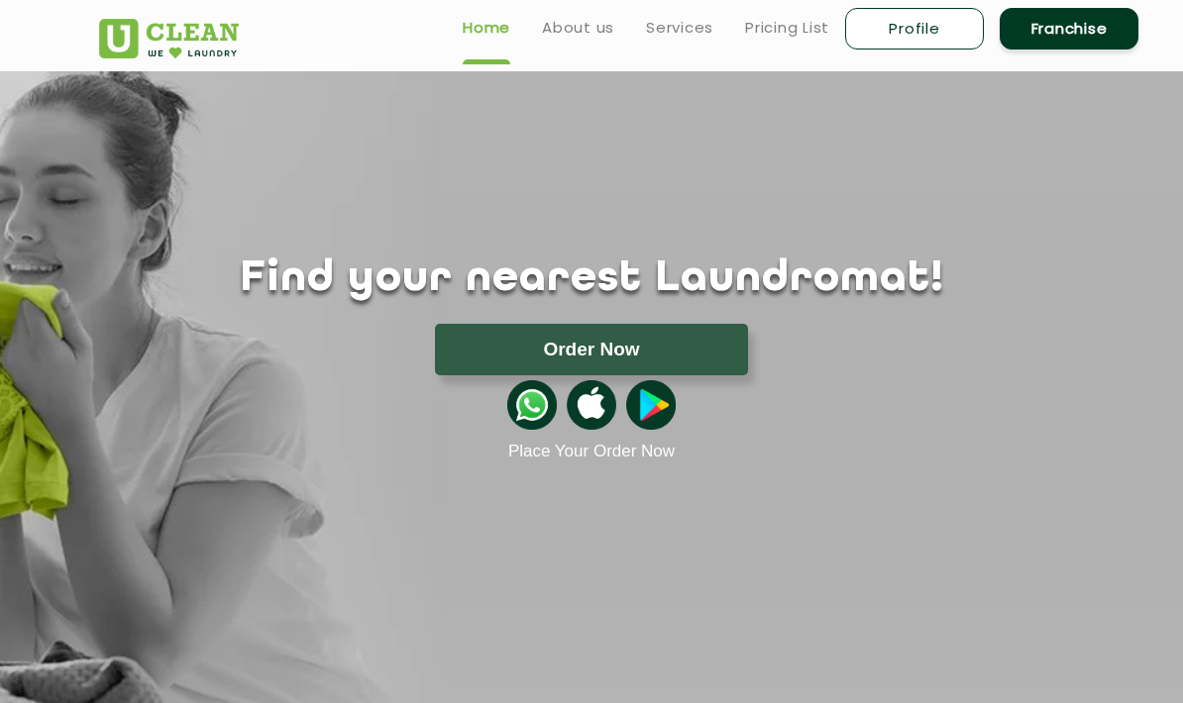
click at [538, 421] on img at bounding box center [532, 405] width 50 height 50
